Goal: Find specific page/section: Find specific page/section

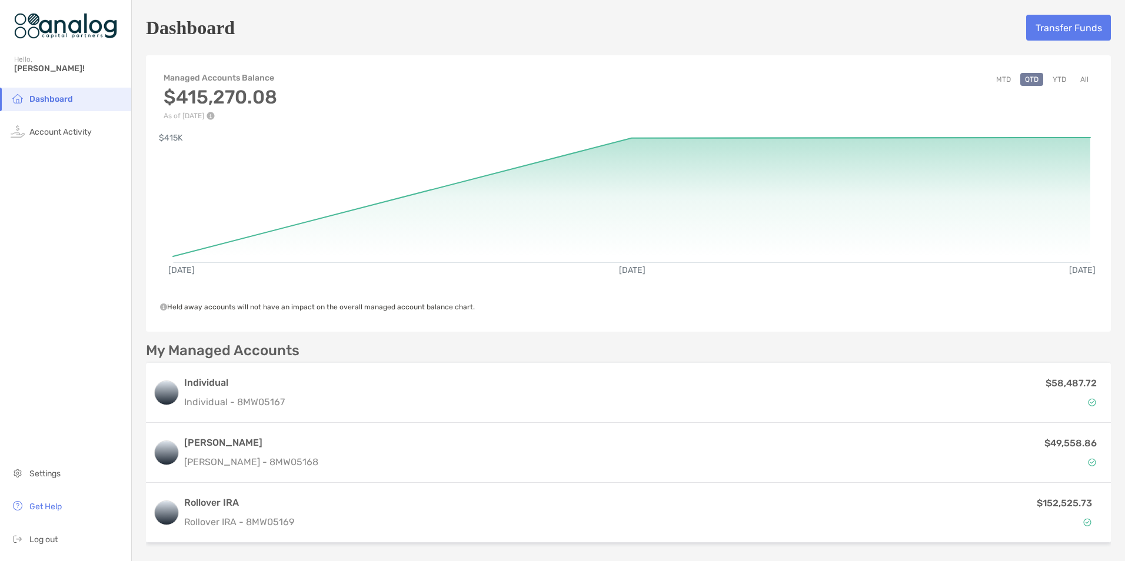
click at [1051, 79] on button "YTD" at bounding box center [1059, 79] width 23 height 13
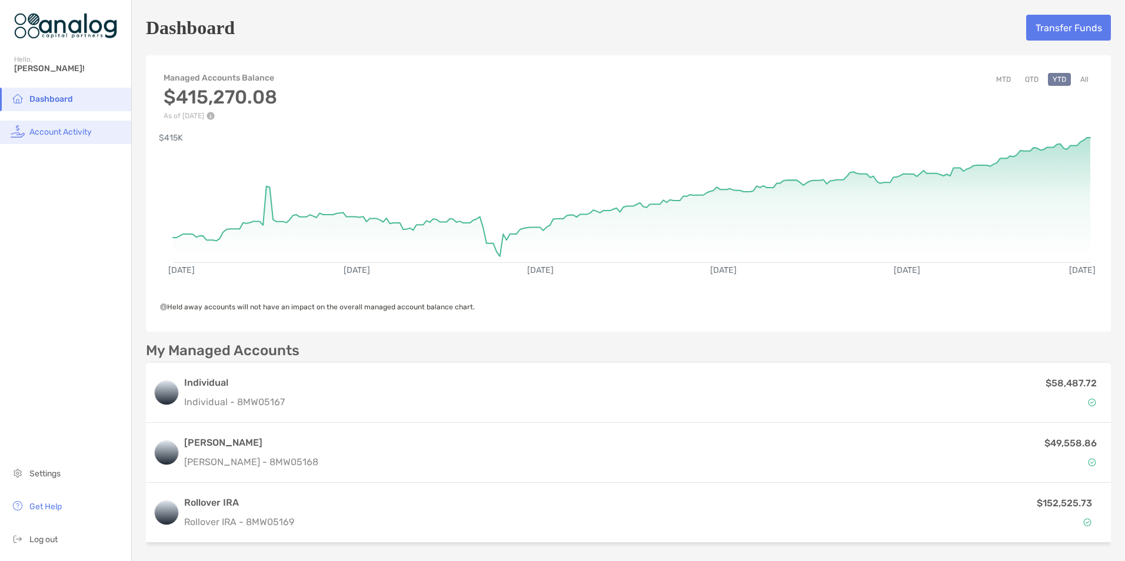
click at [55, 134] on span "Account Activity" at bounding box center [60, 132] width 62 height 10
click at [81, 134] on span "Account Activity" at bounding box center [60, 132] width 62 height 10
click at [78, 131] on span "Account Activity" at bounding box center [60, 132] width 62 height 10
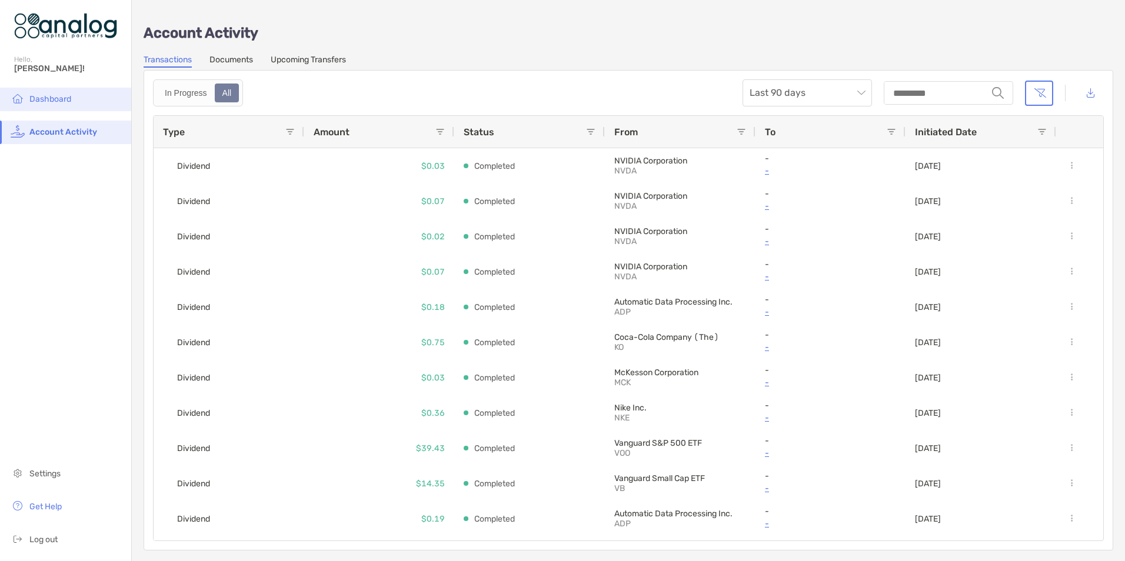
click at [48, 99] on span "Dashboard" at bounding box center [50, 99] width 42 height 10
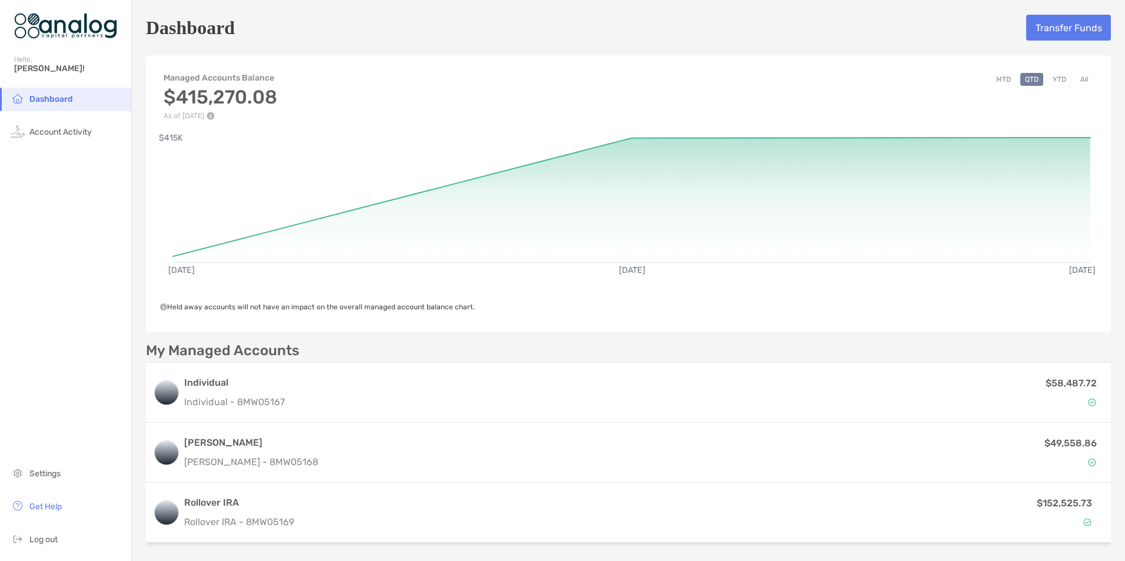
click at [1076, 78] on button "All" at bounding box center [1085, 79] width 18 height 13
